Goal: Task Accomplishment & Management: Manage account settings

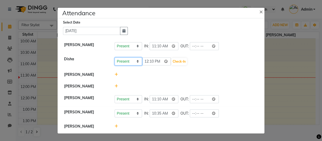
click at [137, 61] on select "Present Absent Late Half Day Weekly Off" at bounding box center [128, 62] width 27 height 8
select select "W"
click at [115, 58] on select "Present Absent Late Half Day Weekly Off" at bounding box center [128, 62] width 27 height 8
click at [148, 61] on button "Save" at bounding box center [147, 61] width 10 height 7
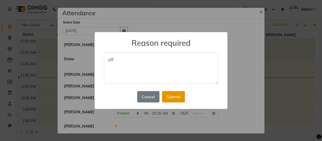
type textarea "off"
click at [172, 96] on button "Submit" at bounding box center [173, 96] width 23 height 11
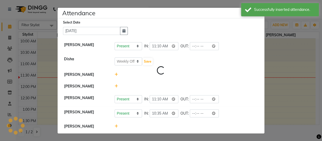
select select "W"
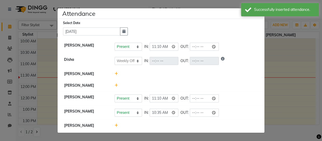
click at [116, 73] on icon at bounding box center [116, 74] width 3 height 4
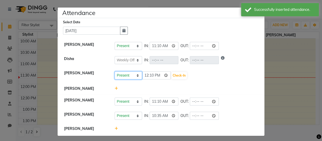
click at [136, 75] on select "Present Absent Late Half Day Weekly Off" at bounding box center [128, 76] width 27 height 8
select select "A"
click at [115, 72] on select "Present Absent Late Half Day Weekly Off" at bounding box center [128, 76] width 27 height 8
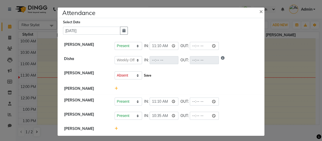
click at [145, 76] on button "Save" at bounding box center [147, 75] width 10 height 7
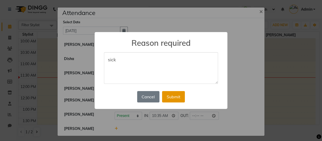
type textarea "sick"
click at [175, 96] on button "Submit" at bounding box center [173, 96] width 23 height 11
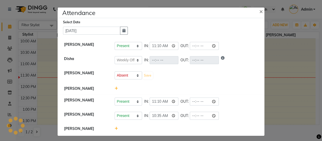
select select "W"
select select "A"
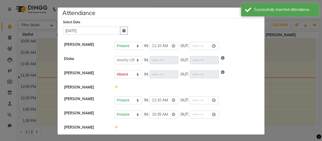
click at [115, 87] on icon at bounding box center [116, 87] width 3 height 4
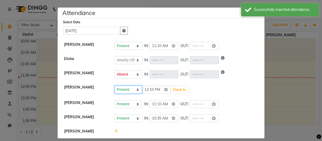
click at [135, 90] on select "Present Absent Late Half Day Weekly Off" at bounding box center [128, 90] width 27 height 8
select select "A"
click at [115, 86] on select "Present Absent Late Half Day Weekly Off" at bounding box center [128, 90] width 27 height 8
click at [146, 89] on button "Save" at bounding box center [147, 89] width 10 height 7
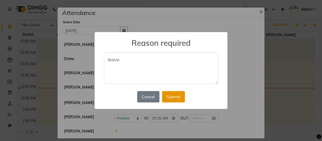
type textarea "leave"
click at [174, 96] on button "Submit" at bounding box center [173, 96] width 23 height 11
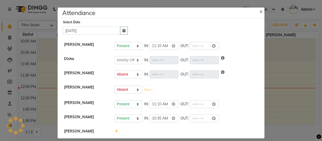
select select "W"
select select "A"
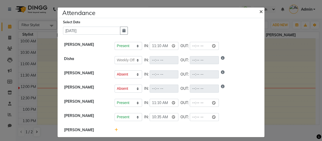
click at [259, 11] on span "×" at bounding box center [261, 11] width 4 height 8
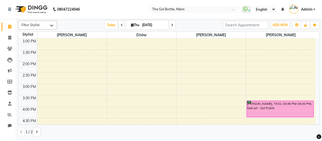
scroll to position [69, 0]
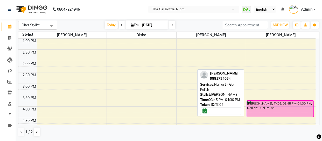
click at [269, 110] on div "[PERSON_NAME], TK02, 03:45 PM-04:30 PM, Nail art - Gel Polish" at bounding box center [280, 109] width 67 height 16
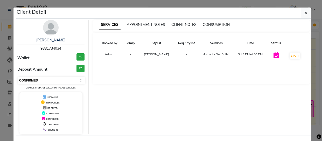
click at [79, 80] on select "Select IN SERVICE CONFIRMED TENTATIVE CHECK IN MARK DONE DROPPED UPCOMING" at bounding box center [51, 80] width 67 height 7
select select "2"
click at [18, 77] on select "Select IN SERVICE CONFIRMED TENTATIVE CHECK IN MARK DONE DROPPED UPCOMING" at bounding box center [51, 80] width 67 height 7
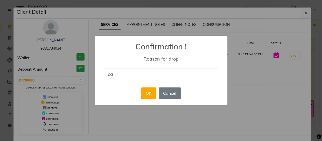
type input "canceled"
click at [150, 92] on button "OK" at bounding box center [148, 93] width 15 height 11
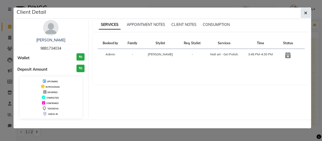
click at [305, 11] on icon "button" at bounding box center [305, 13] width 3 height 4
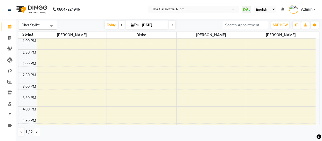
click at [37, 131] on icon at bounding box center [37, 132] width 2 height 3
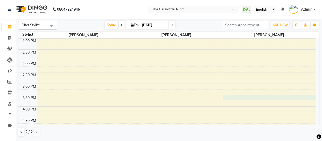
click at [238, 98] on div "10:00 AM 10:30 AM 11:00 AM 11:30 AM 12:00 PM 12:30 PM 1:00 PM 1:30 PM 2:00 PM 2…" at bounding box center [166, 95] width 297 height 251
select select "78184"
select select "tentative"
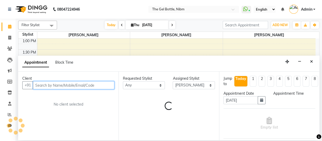
select select "930"
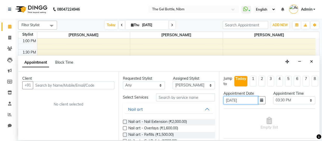
drag, startPoint x: 238, startPoint y: 98, endPoint x: 95, endPoint y: 104, distance: 142.6
click at [95, 104] on div "Client +91 No client selected Requested Stylist Any [PERSON_NAME] [PERSON_NAME]…" at bounding box center [168, 106] width 301 height 69
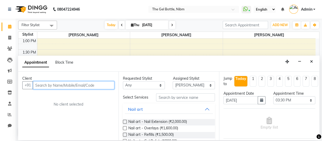
click at [38, 84] on input "text" at bounding box center [73, 85] width 81 height 8
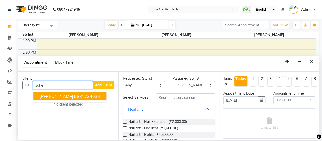
click at [74, 97] on ngb-highlight "9881734034" at bounding box center [87, 96] width 26 height 5
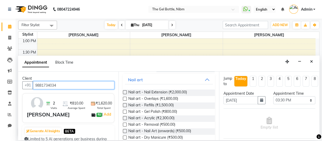
scroll to position [36, 0]
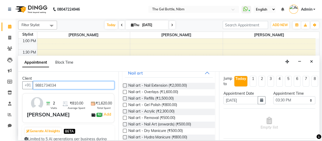
type input "9881734034"
click at [124, 107] on label at bounding box center [125, 105] width 4 height 4
click at [124, 107] on input "checkbox" at bounding box center [124, 105] width 3 height 3
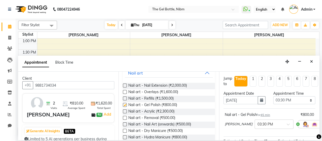
checkbox input "false"
click at [307, 100] on select "Select 11:00 AM 11:15 AM 11:30 AM 11:45 AM 12:00 PM 12:15 PM 12:30 PM 12:45 PM …" at bounding box center [294, 100] width 42 height 8
select select "945"
click at [273, 96] on select "Select 11:00 AM 11:15 AM 11:30 AM 11:45 AM 12:00 PM 12:15 PM 12:30 PM 12:45 PM …" at bounding box center [294, 100] width 42 height 8
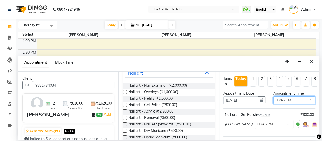
scroll to position [57, 0]
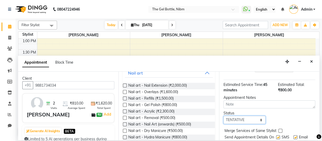
click at [259, 120] on select "Select TENTATIVE CONFIRM CHECK-IN UPCOMING" at bounding box center [244, 120] width 42 height 8
select select "confirm booking"
click at [223, 117] on select "Select TENTATIVE CONFIRM CHECK-IN UPCOMING" at bounding box center [244, 120] width 42 height 8
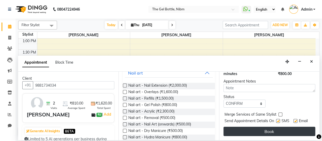
click at [265, 127] on button "Book" at bounding box center [269, 131] width 92 height 9
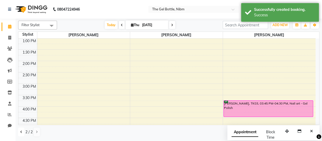
click at [21, 131] on icon at bounding box center [21, 132] width 2 height 3
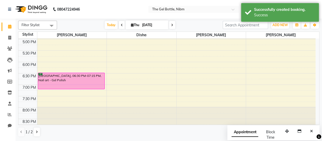
scroll to position [159, 0]
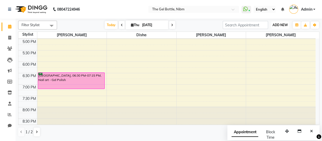
click at [277, 25] on span "ADD NEW" at bounding box center [279, 25] width 15 height 4
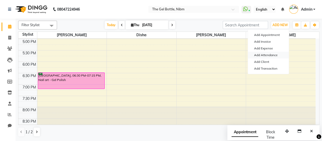
click at [272, 55] on link "Add Attendance" at bounding box center [268, 55] width 41 height 7
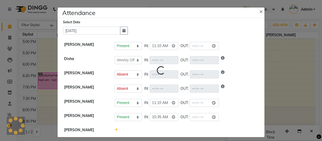
select select "W"
select select "A"
click at [259, 11] on span "×" at bounding box center [261, 11] width 4 height 8
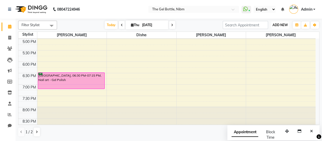
click at [280, 24] on span "ADD NEW" at bounding box center [279, 25] width 15 height 4
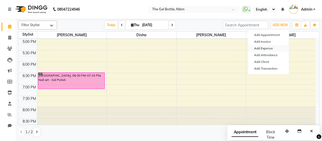
click at [270, 48] on link "Add Expense" at bounding box center [268, 48] width 41 height 7
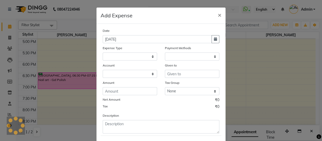
select select "1"
select select "6903"
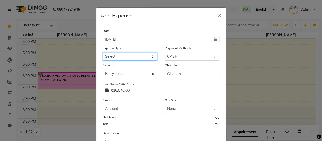
click at [151, 57] on select "Select Advance Salary Bank charges Car maintenance Cash transfer to bank Cash t…" at bounding box center [130, 57] width 54 height 8
select select "9"
click at [103, 53] on select "Select Advance Salary Bank charges Car maintenance Cash transfer to bank Cash t…" at bounding box center [130, 57] width 54 height 8
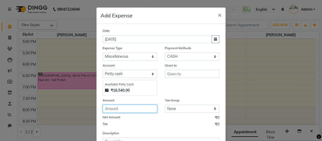
click at [123, 109] on input "number" at bounding box center [130, 109] width 54 height 8
type input "220"
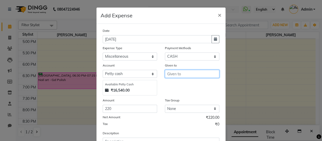
click at [172, 74] on input "text" at bounding box center [192, 74] width 54 height 8
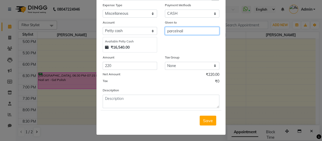
type input "parcelnail"
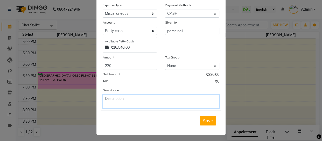
click at [115, 100] on textarea at bounding box center [161, 101] width 117 height 13
type textarea "nail polish removal pads"
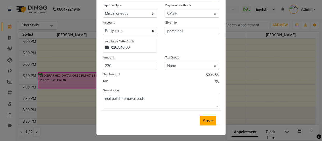
click at [207, 122] on span "Save" at bounding box center [208, 120] width 10 height 5
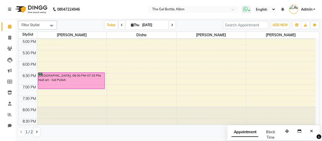
click at [249, 10] on icon at bounding box center [249, 11] width 2 height 3
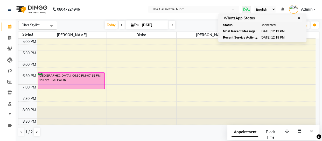
click at [249, 10] on icon at bounding box center [249, 11] width 2 height 3
